Goal: Consume media (video, audio): Consume media (video, audio)

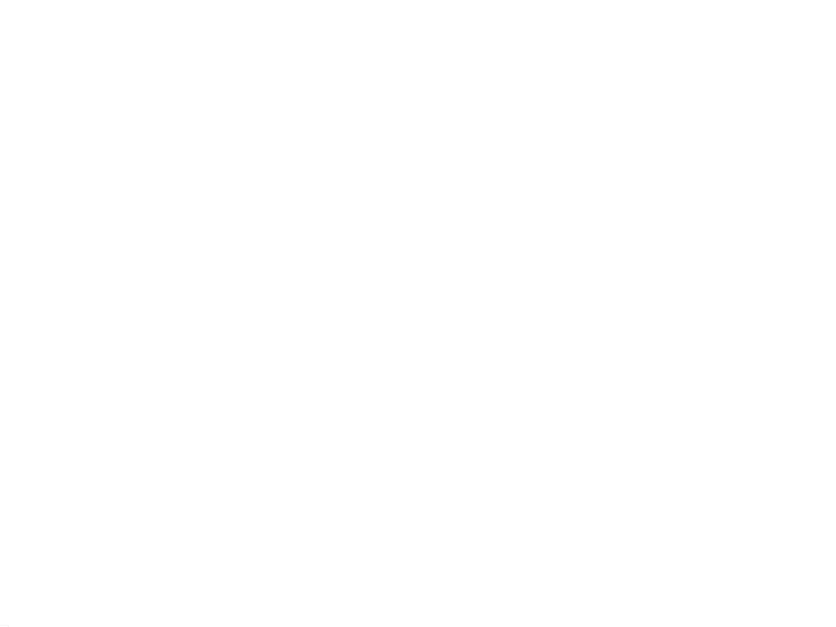
click at [570, 0] on html at bounding box center [418, 0] width 836 height 0
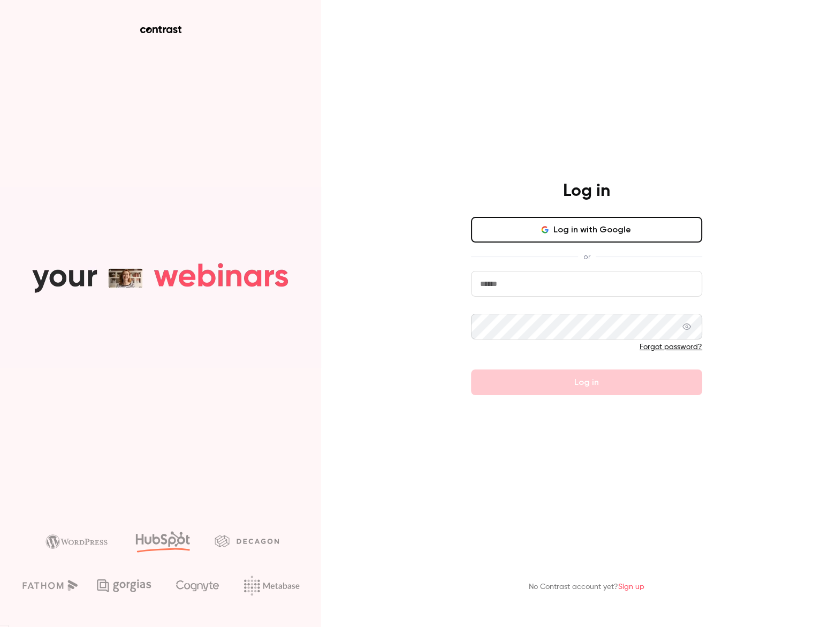
click at [582, 239] on button "Log in with Google" at bounding box center [586, 230] width 231 height 26
click at [575, 60] on main "Log in Log in with Google or Forgot password? Log in No Contrast account yet? S…" at bounding box center [586, 313] width 278 height 627
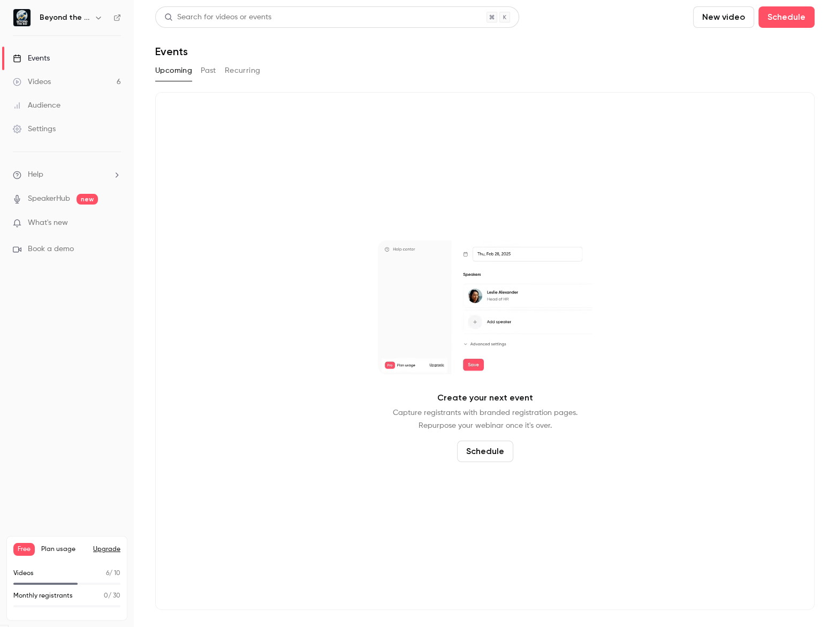
click at [45, 82] on div "Videos" at bounding box center [32, 82] width 38 height 11
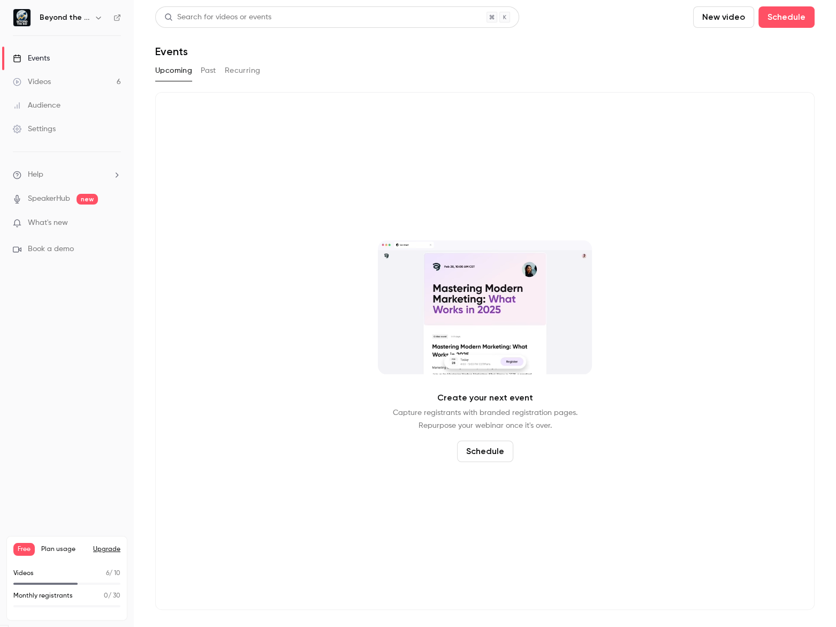
click at [45, 82] on div "Videos" at bounding box center [32, 82] width 38 height 11
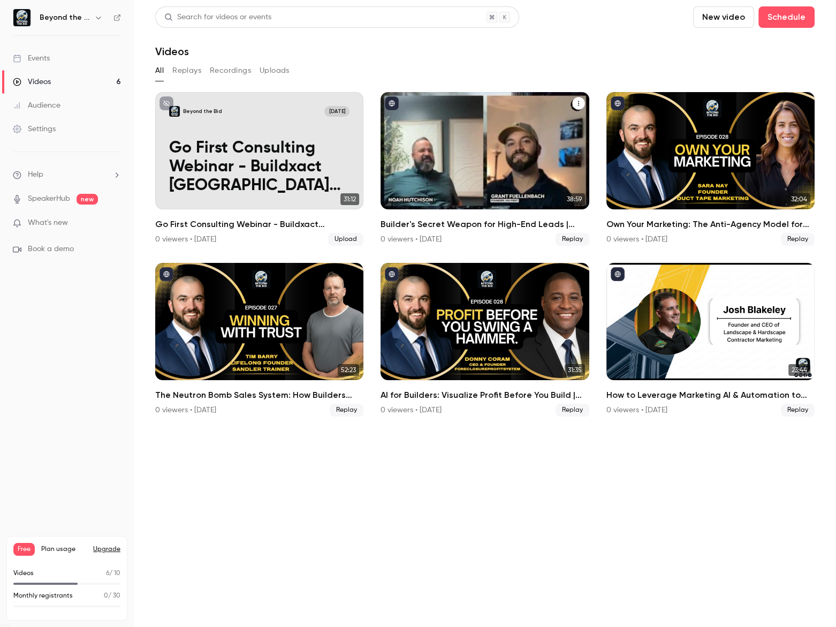
click at [429, 153] on div "Builder's Secret Weapon for High-End Leads | Noah Hutchison" at bounding box center [484, 150] width 208 height 117
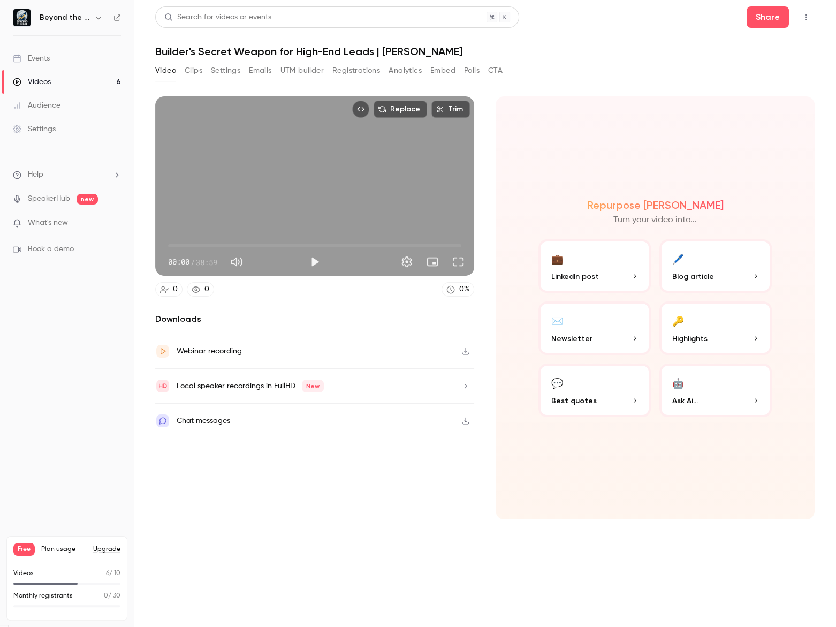
click at [187, 73] on button "Clips" at bounding box center [194, 70] width 18 height 17
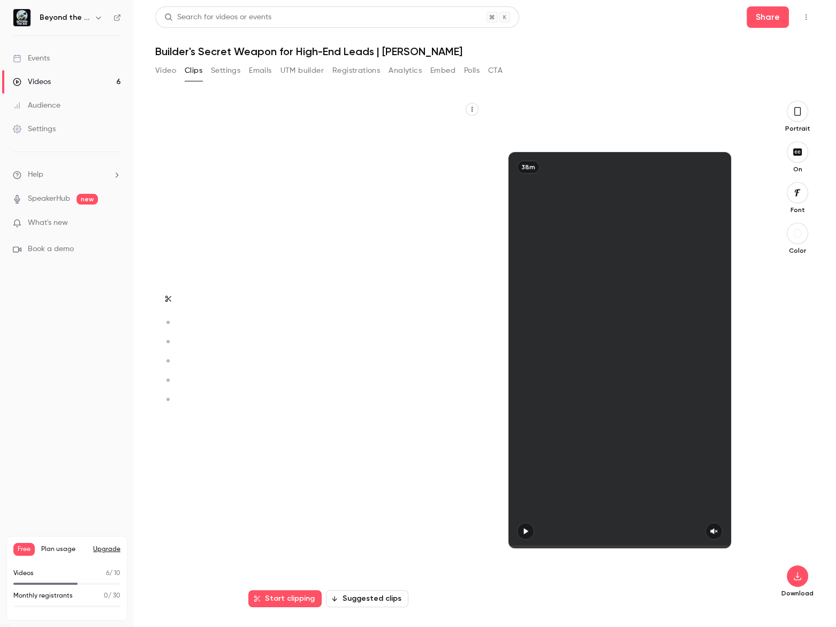
click at [369, 603] on button "Suggested clips" at bounding box center [367, 598] width 82 height 17
click at [369, 602] on button "Suggested clips" at bounding box center [367, 598] width 82 height 17
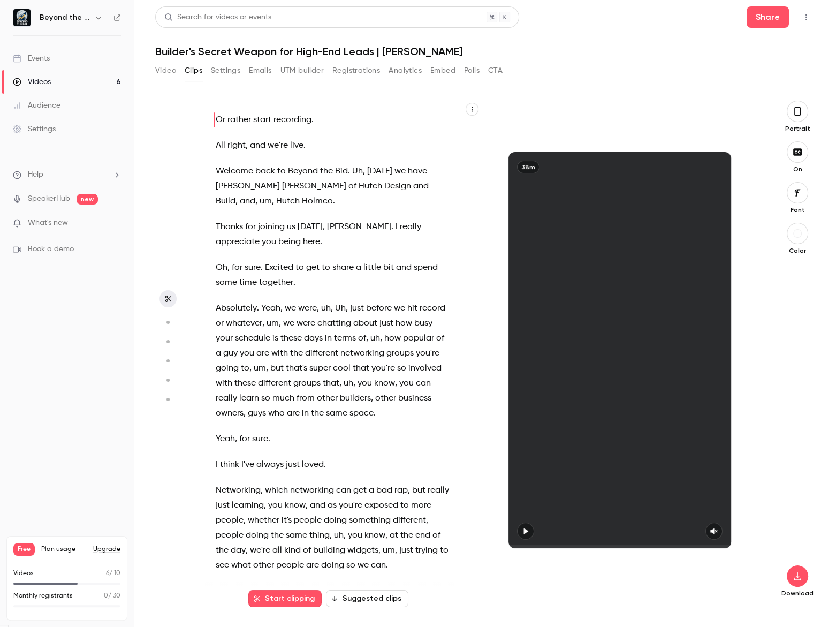
click at [369, 599] on button "Suggested clips" at bounding box center [367, 598] width 82 height 17
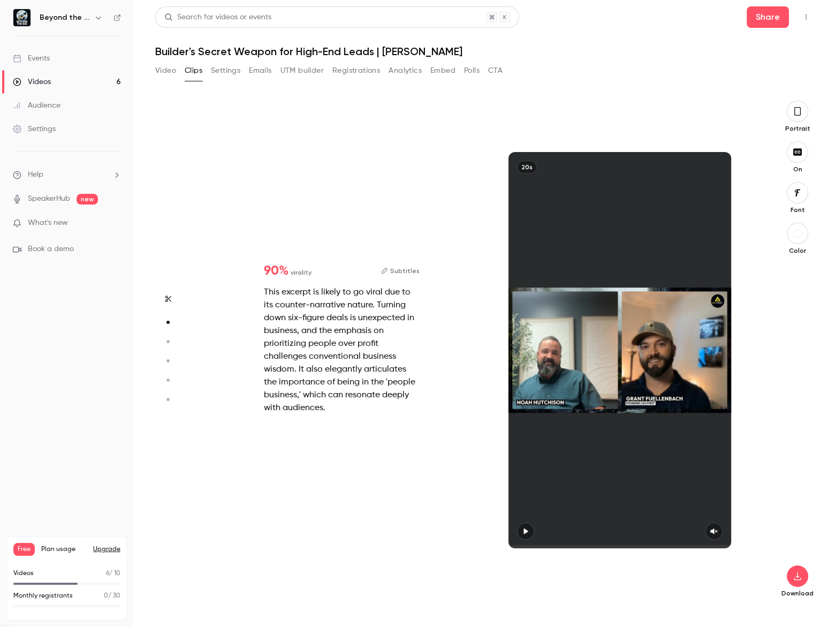
scroll to position [507, 0]
click at [520, 526] on div at bounding box center [619, 350] width 223 height 396
click at [522, 529] on div at bounding box center [619, 350] width 223 height 396
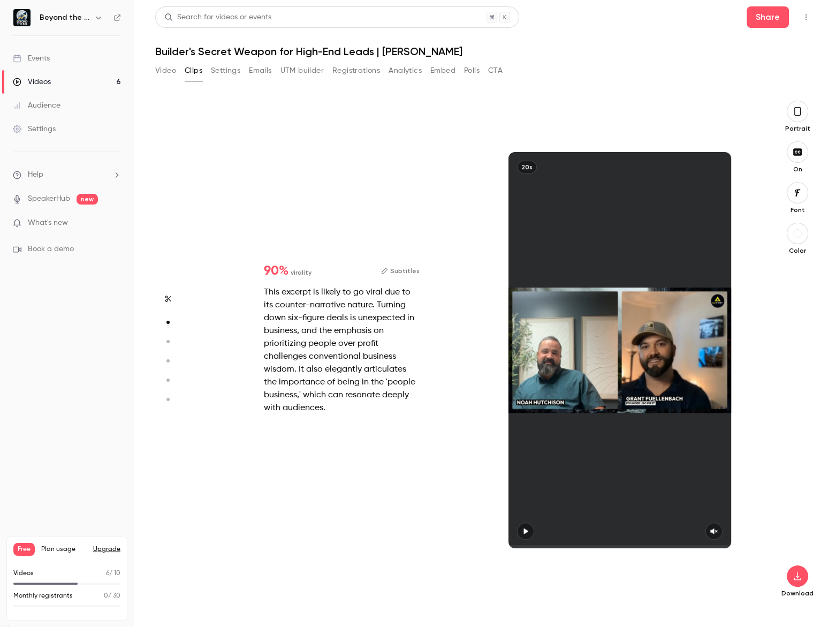
click at [572, 275] on div at bounding box center [619, 350] width 223 height 396
click at [527, 529] on div at bounding box center [619, 350] width 223 height 396
click at [512, 519] on div at bounding box center [619, 350] width 223 height 396
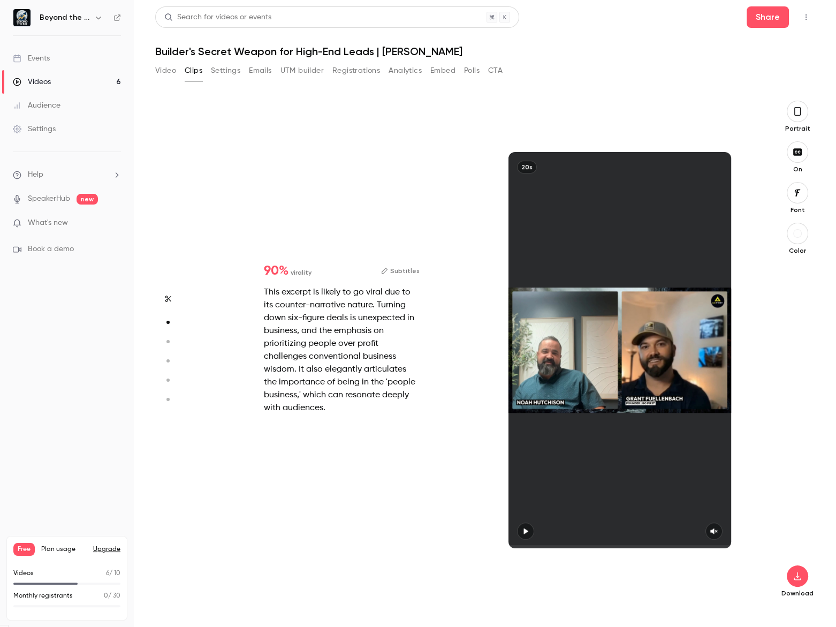
click at [535, 529] on div at bounding box center [619, 350] width 223 height 396
click at [529, 529] on div at bounding box center [619, 350] width 223 height 396
click at [522, 524] on div at bounding box center [619, 350] width 223 height 396
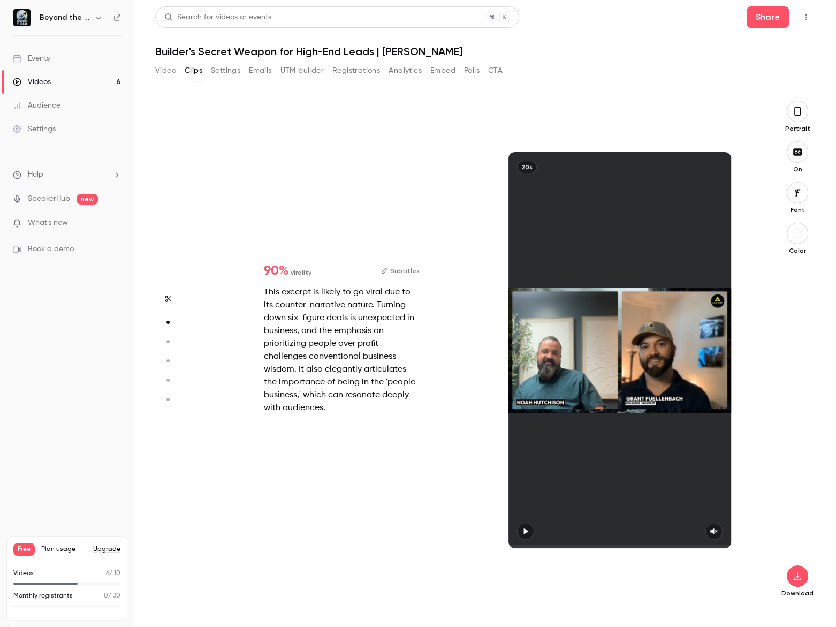
click at [177, 597] on aside at bounding box center [168, 364] width 26 height 526
drag, startPoint x: 544, startPoint y: 529, endPoint x: 522, endPoint y: 529, distance: 21.9
click at [539, 529] on div at bounding box center [619, 350] width 223 height 396
click at [516, 532] on div at bounding box center [619, 350] width 223 height 396
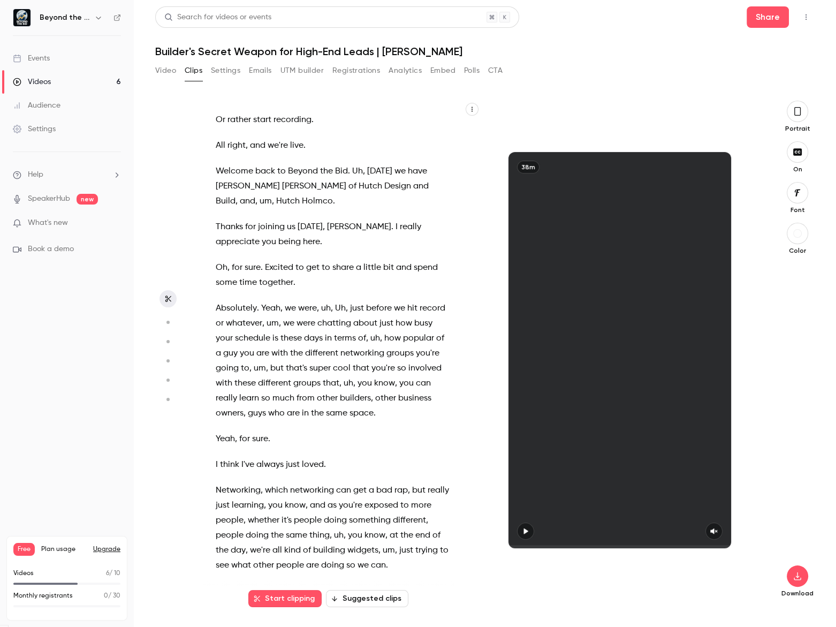
click at [363, 594] on button "Suggested clips" at bounding box center [367, 598] width 82 height 17
click at [353, 596] on button "Suggested clips" at bounding box center [367, 598] width 82 height 17
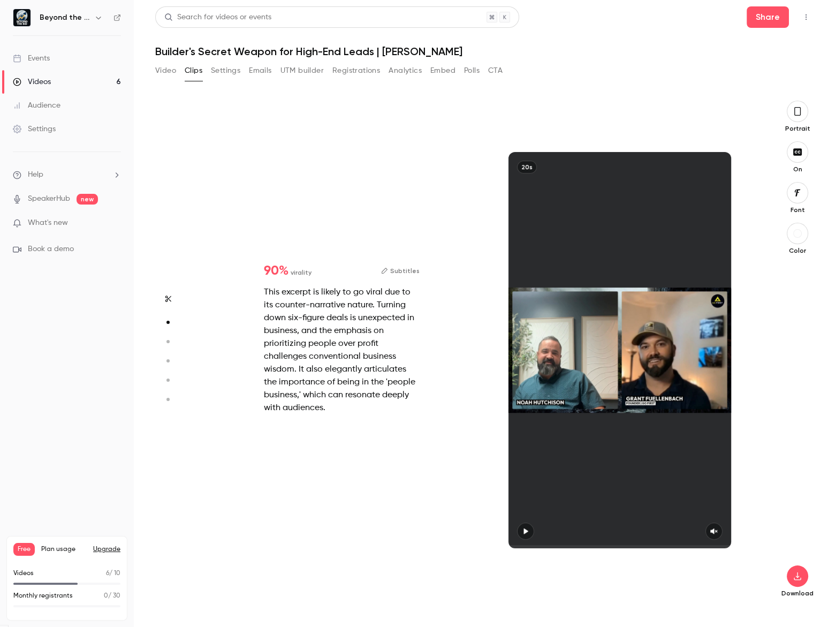
scroll to position [507, 0]
click at [526, 531] on div at bounding box center [619, 350] width 223 height 396
click at [324, 294] on div "This excerpt is likely to go viral due to its counter-narrative nature. Turning…" at bounding box center [342, 350] width 156 height 128
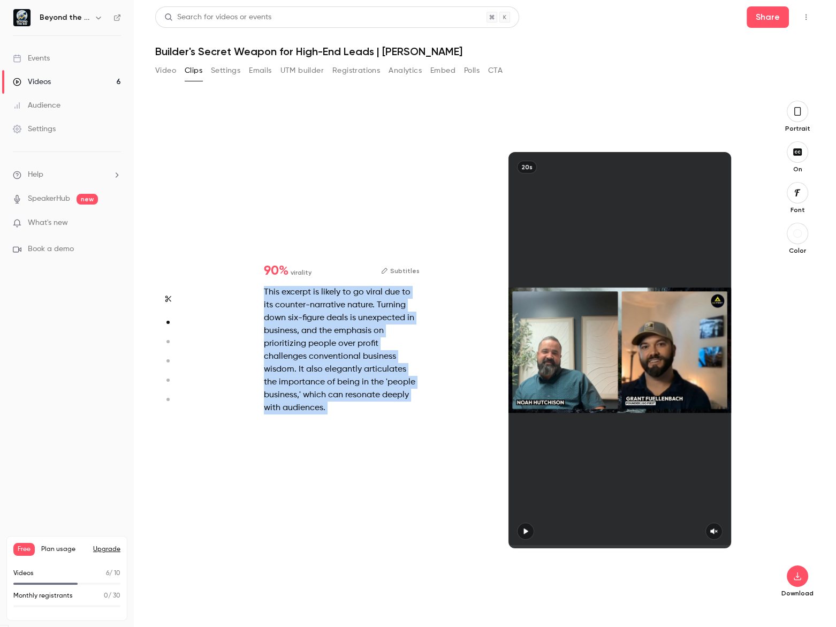
click at [324, 294] on div "This excerpt is likely to go viral due to its counter-narrative nature. Turning…" at bounding box center [342, 350] width 156 height 128
click at [397, 265] on button "Subtitles" at bounding box center [400, 270] width 39 height 13
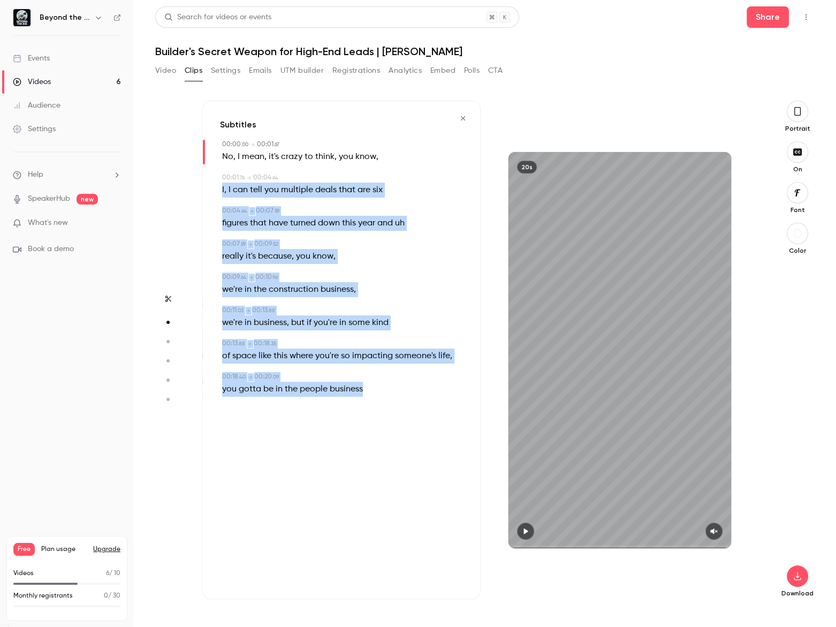
drag, startPoint x: 214, startPoint y: 187, endPoint x: 432, endPoint y: 421, distance: 320.3
click at [432, 421] on div "Subtitles 00:00 . 00 → 00:01 . 67 No , I mean , it's crazy to think , you know …" at bounding box center [341, 350] width 278 height 498
copy div "I , I can tell you multiple deals that are six 00:04 . 64 → 00:07 . 59 figures …"
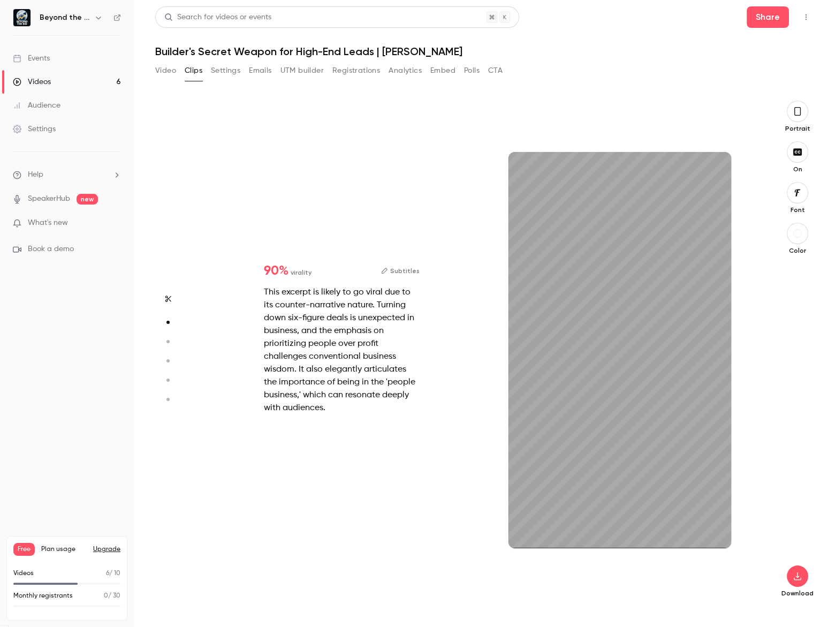
type input "**"
